Goal: Transaction & Acquisition: Purchase product/service

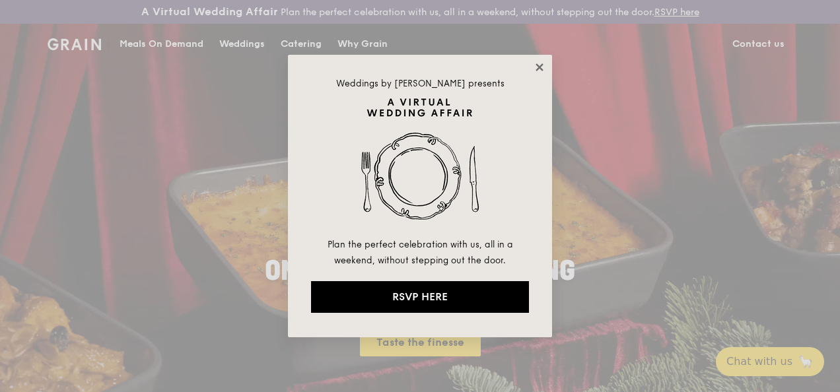
click at [533, 62] on icon at bounding box center [539, 67] width 12 height 12
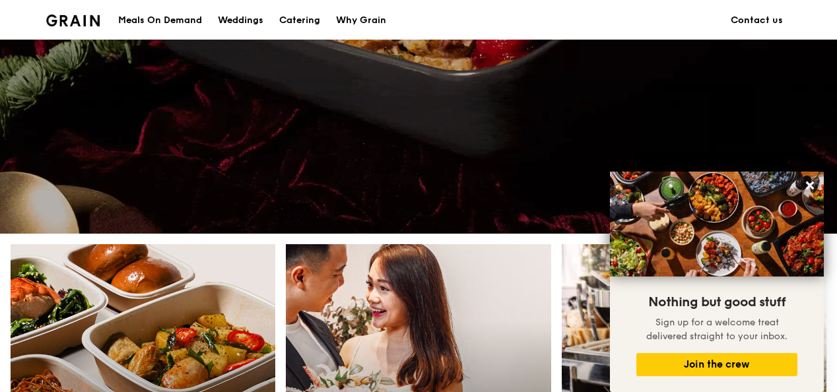
scroll to position [264, 0]
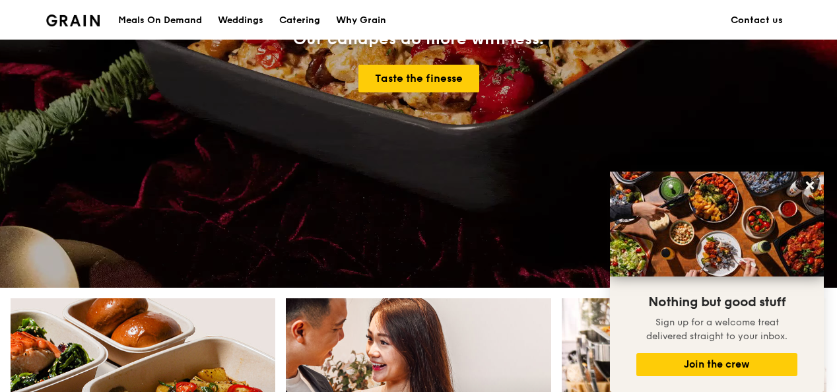
click at [178, 22] on div "Meals On Demand" at bounding box center [160, 21] width 84 height 40
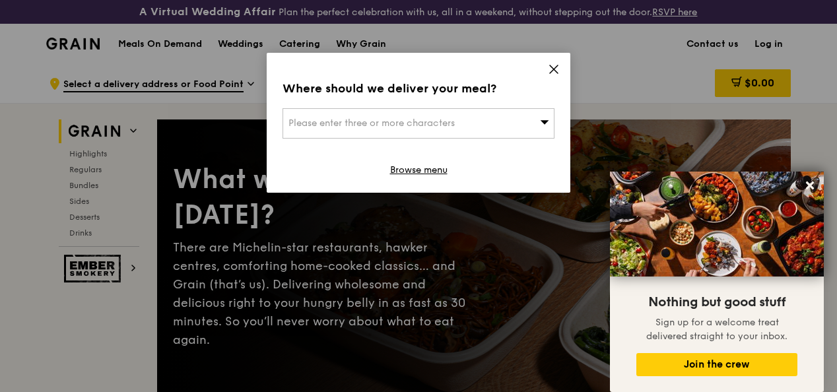
click at [537, 127] on div "Please enter three or more characters" at bounding box center [419, 123] width 272 height 30
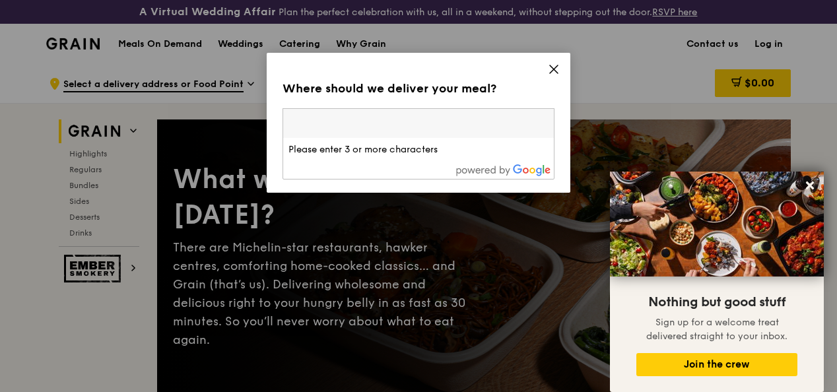
click at [561, 75] on div "Where should we deliver your meal? Please enter three or more characters Please…" at bounding box center [419, 123] width 304 height 140
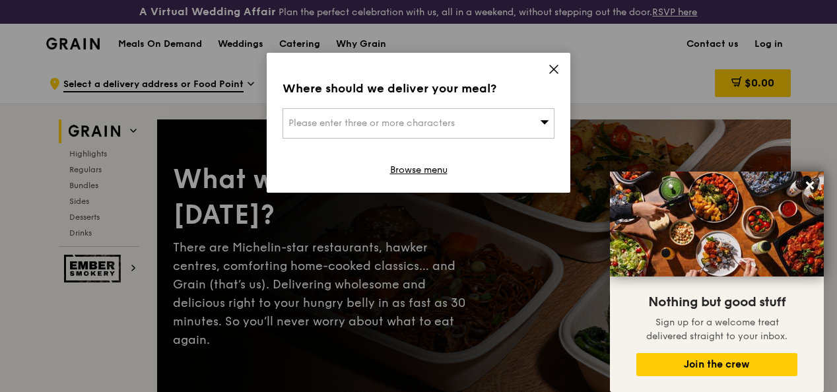
click at [549, 67] on icon at bounding box center [554, 69] width 12 height 12
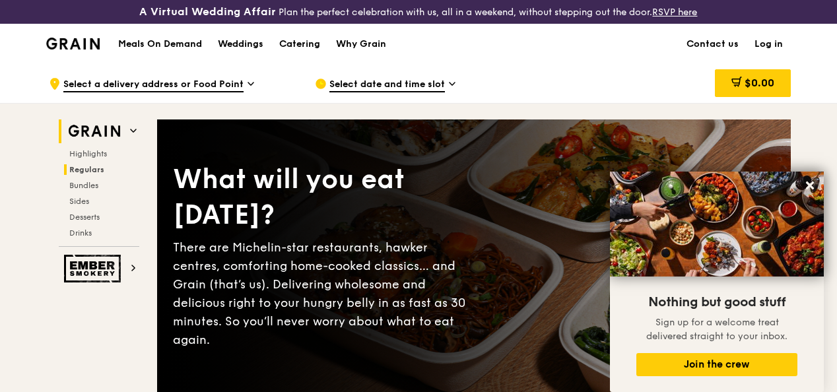
click at [86, 174] on span "Regulars" at bounding box center [86, 169] width 35 height 9
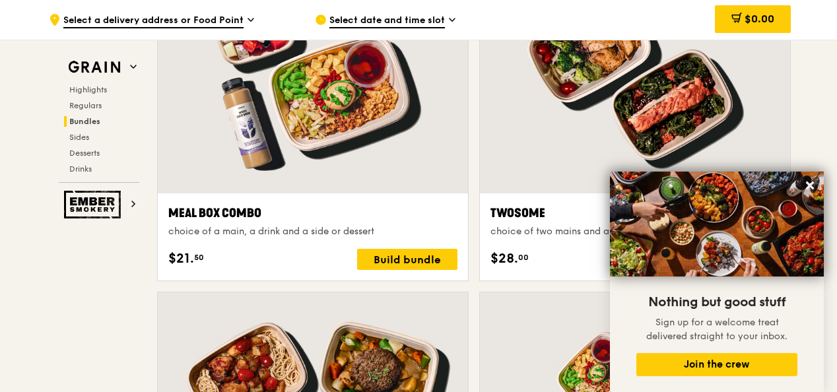
scroll to position [2049, 0]
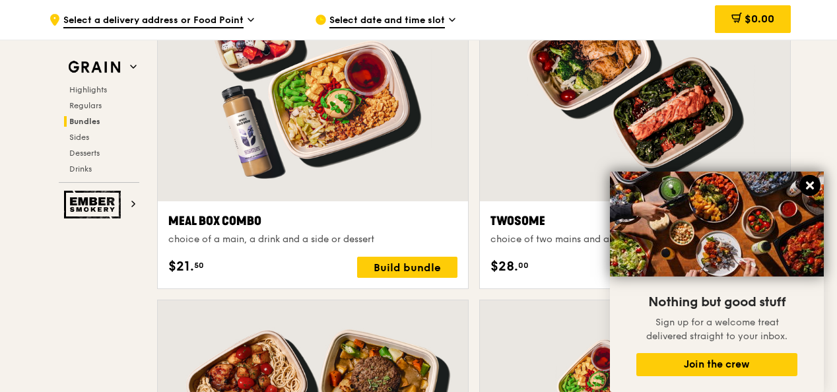
click at [803, 182] on button at bounding box center [810, 185] width 21 height 21
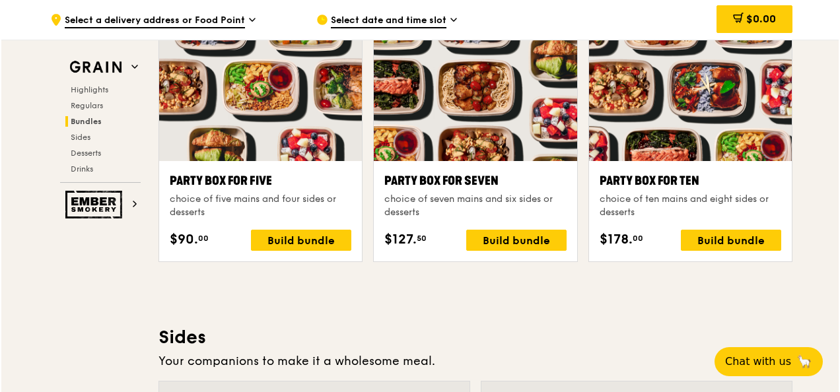
scroll to position [2710, 0]
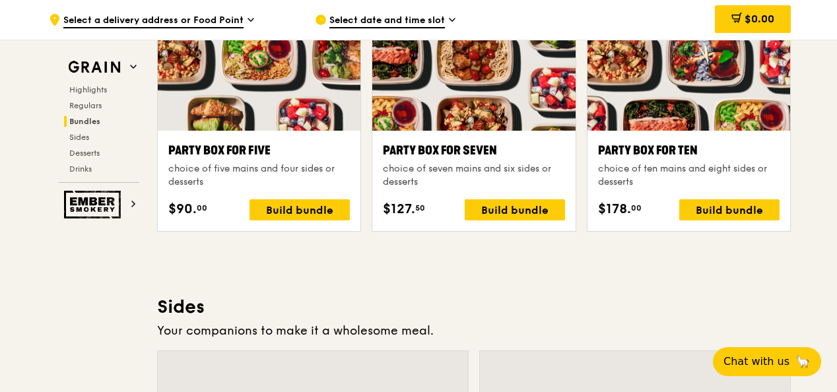
click at [654, 160] on div "Party Box for Ten" at bounding box center [689, 150] width 182 height 18
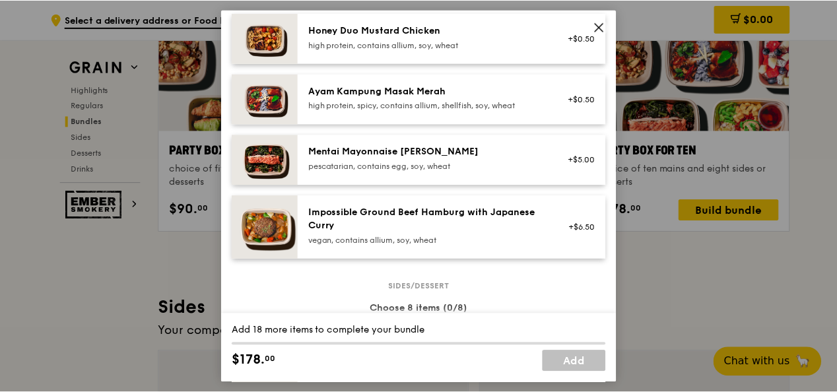
scroll to position [528, 0]
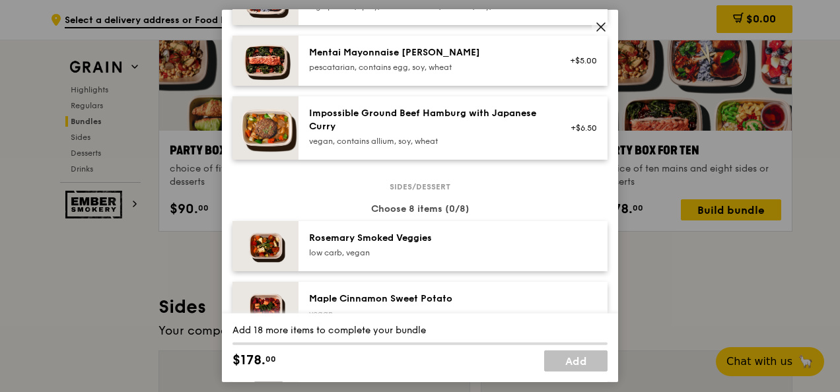
click at [593, 21] on span at bounding box center [601, 27] width 18 height 18
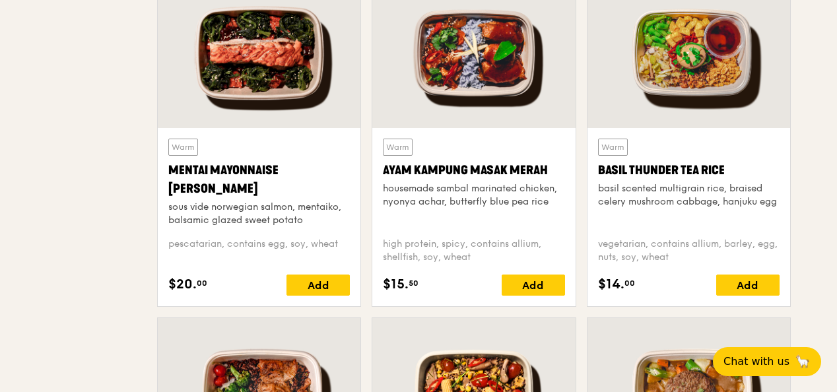
scroll to position [0, 0]
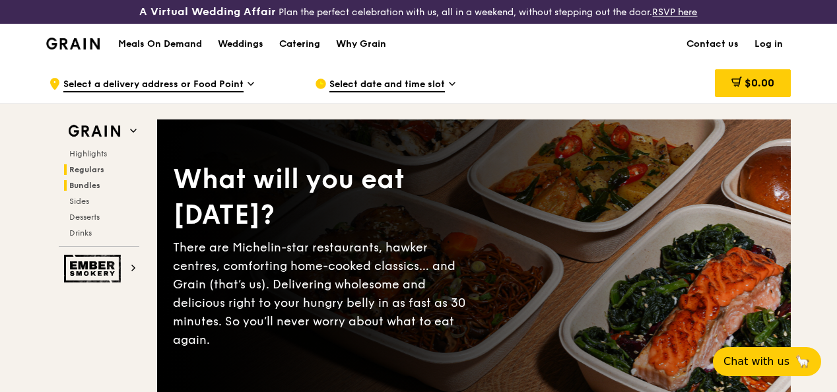
click at [81, 190] on span "Bundles" at bounding box center [84, 185] width 31 height 9
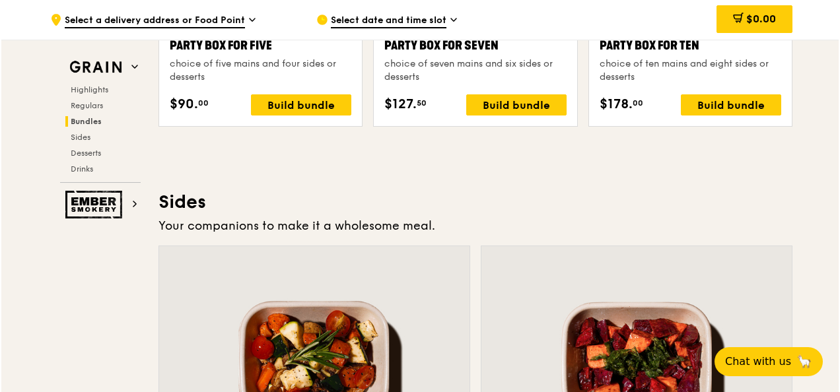
scroll to position [2717, 0]
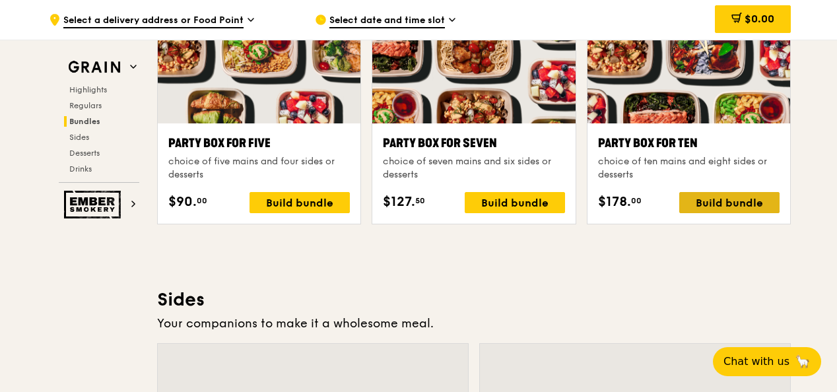
click at [722, 213] on div "Build bundle" at bounding box center [729, 202] width 100 height 21
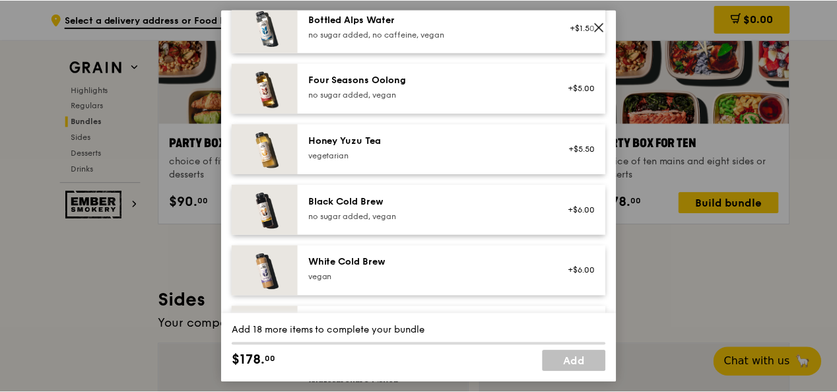
scroll to position [1667, 0]
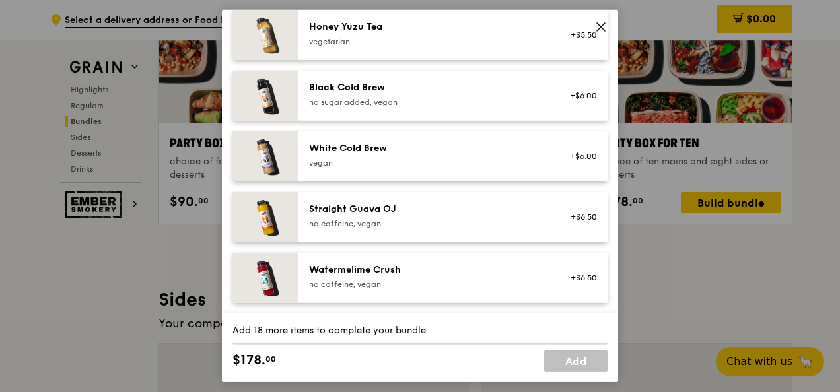
click at [391, 158] on div "vegan" at bounding box center [427, 163] width 237 height 11
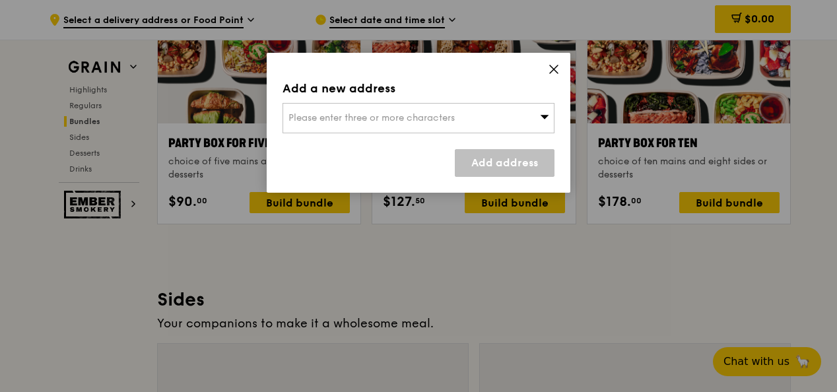
click at [533, 112] on div "Please enter three or more characters" at bounding box center [419, 118] width 272 height 30
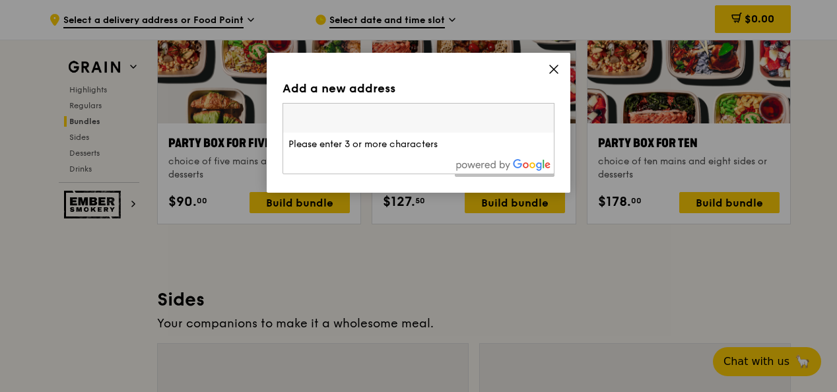
drag, startPoint x: 565, startPoint y: 71, endPoint x: 549, endPoint y: 73, distance: 16.0
click at [549, 73] on icon at bounding box center [554, 69] width 12 height 12
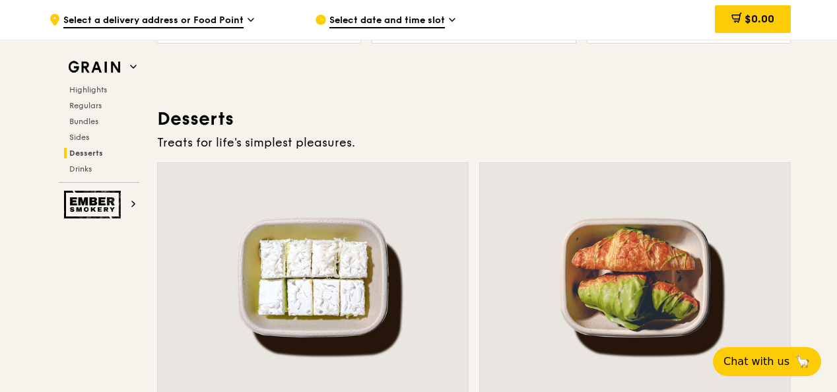
scroll to position [3705, 0]
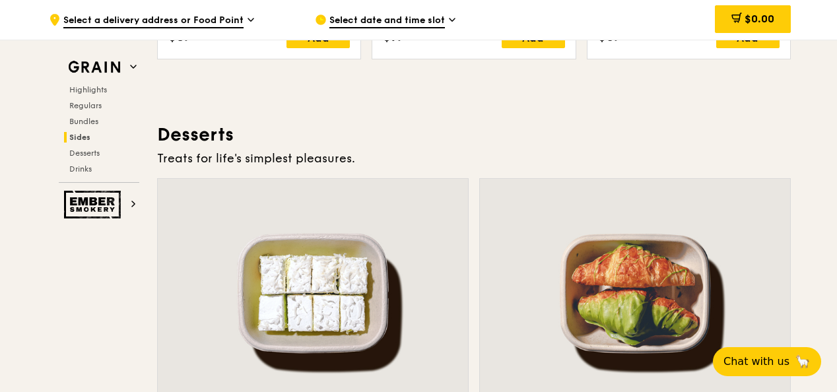
click at [171, 17] on span "Select a delivery address or Food Point" at bounding box center [153, 21] width 180 height 15
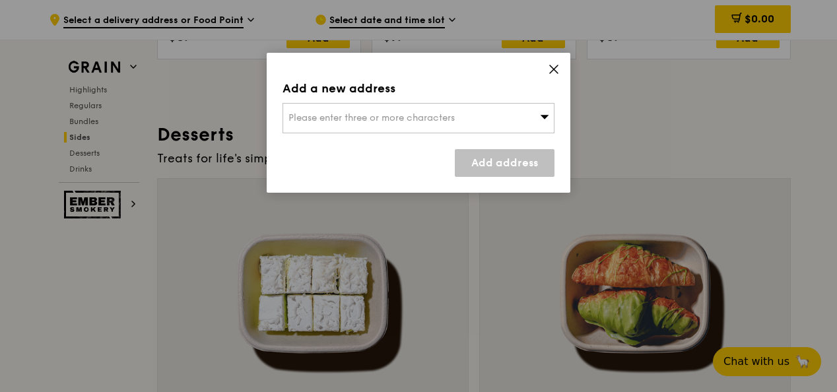
click at [380, 116] on span "Please enter three or more characters" at bounding box center [372, 117] width 166 height 11
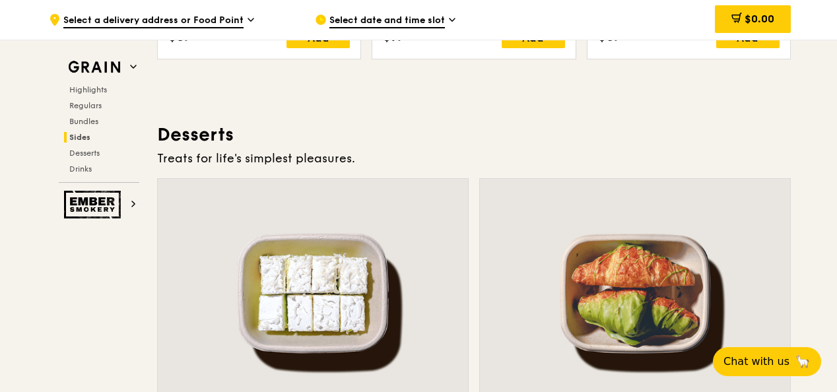
click at [223, 12] on div ".cls-1 { fill: none; stroke: #fff; stroke-linecap: round; stroke-linejoin: roun…" at bounding box center [171, 20] width 245 height 40
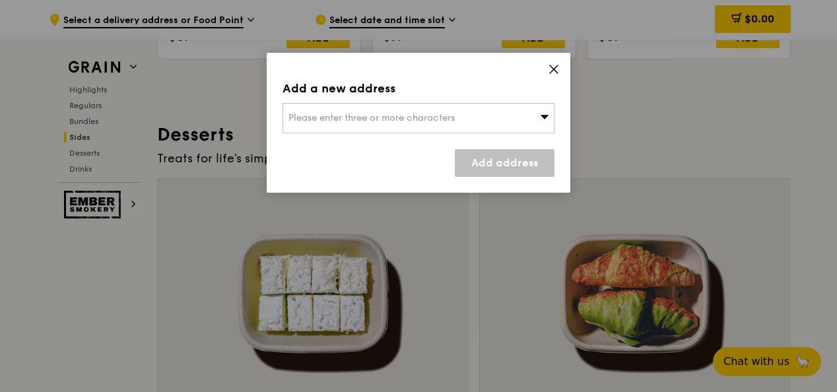
click at [335, 115] on span "Please enter three or more characters" at bounding box center [372, 117] width 166 height 11
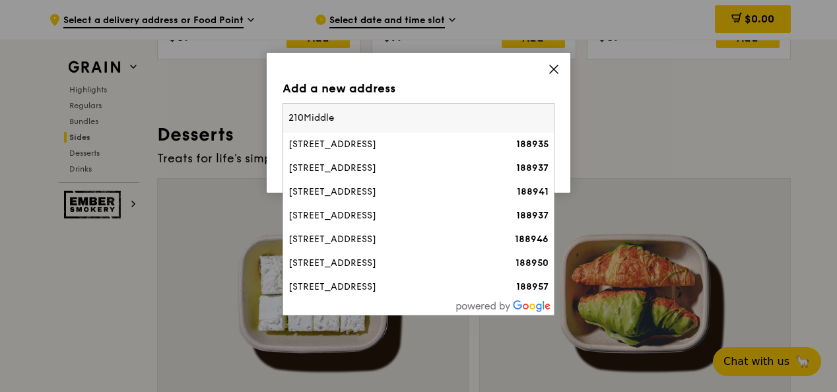
type input "210 Middle"
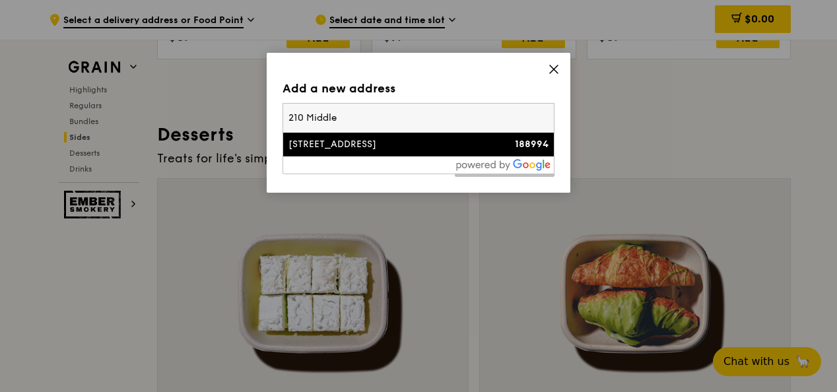
click at [331, 135] on li "[STREET_ADDRESS] 188994" at bounding box center [418, 145] width 271 height 24
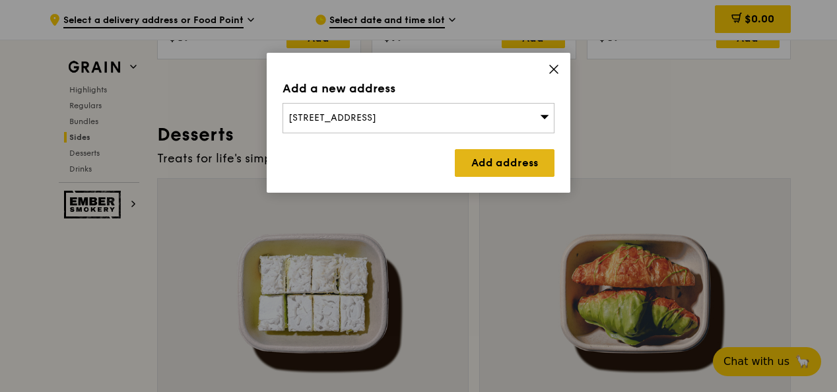
click at [493, 164] on link "Add address" at bounding box center [505, 163] width 100 height 28
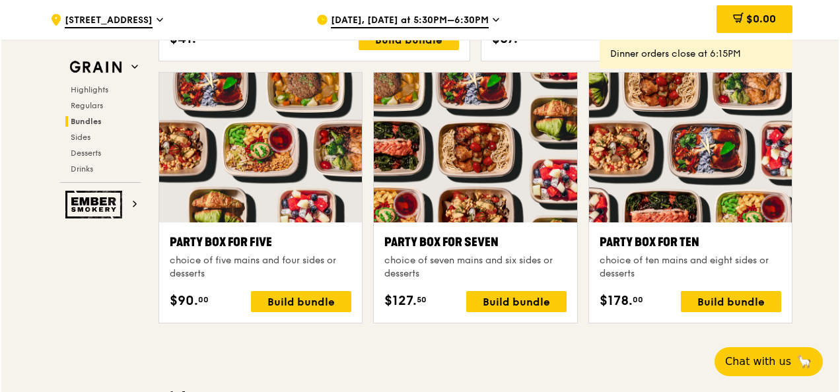
scroll to position [2780, 0]
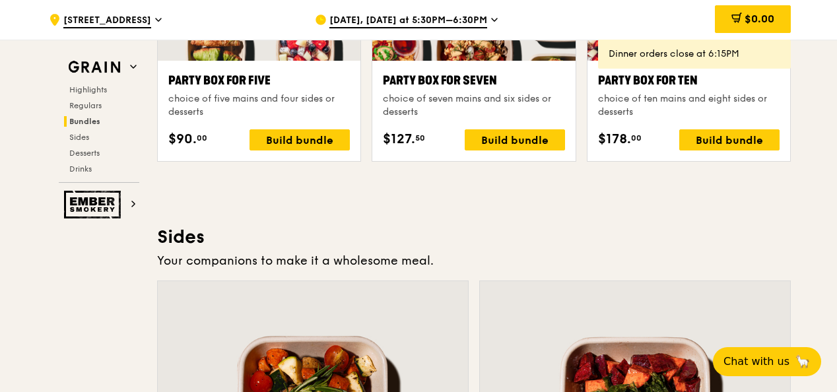
click at [621, 88] on div "Party Box for Ten" at bounding box center [689, 80] width 182 height 18
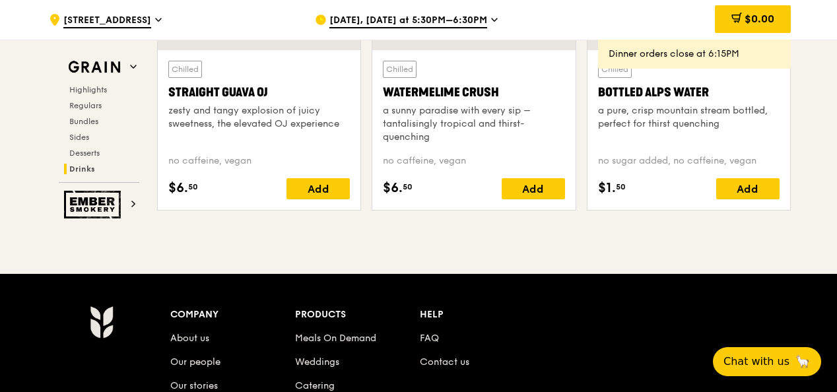
scroll to position [5357, 0]
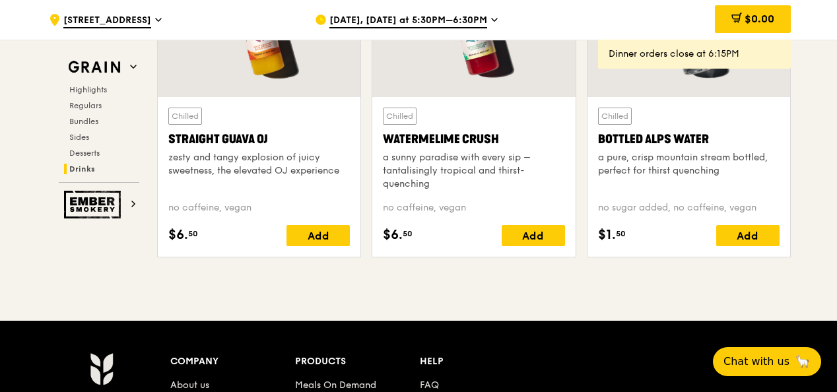
click at [99, 98] on div "Highlights Regulars Bundles Sides Desserts Drinks" at bounding box center [99, 130] width 81 height 90
click at [79, 102] on span "Regulars" at bounding box center [86, 105] width 35 height 9
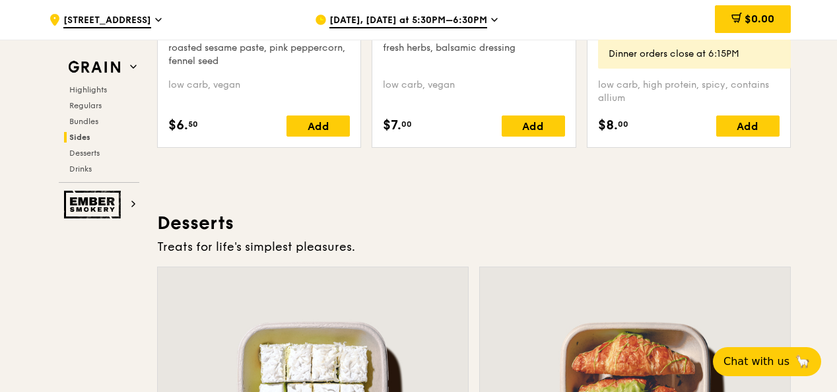
scroll to position [3401, 0]
